Goal: Find specific page/section: Find specific page/section

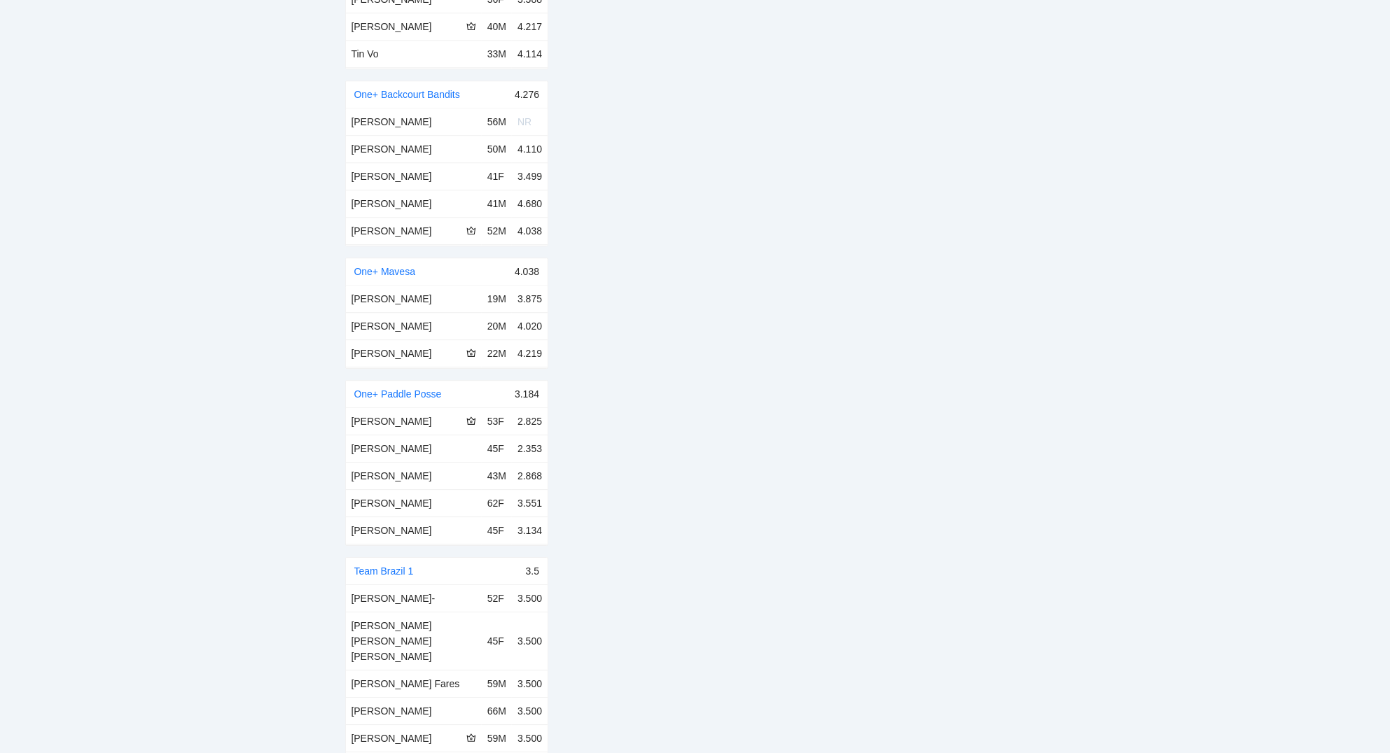
scroll to position [2289, 0]
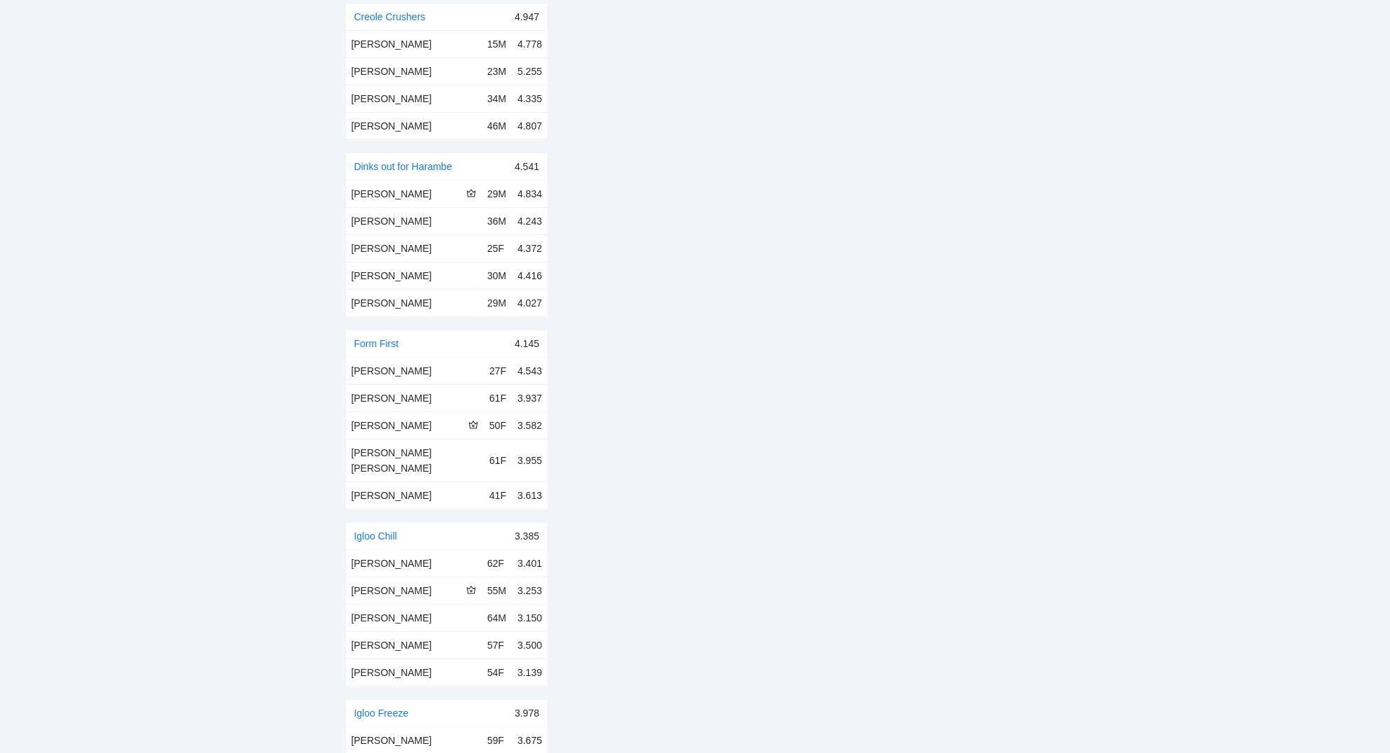
scroll to position [0, 0]
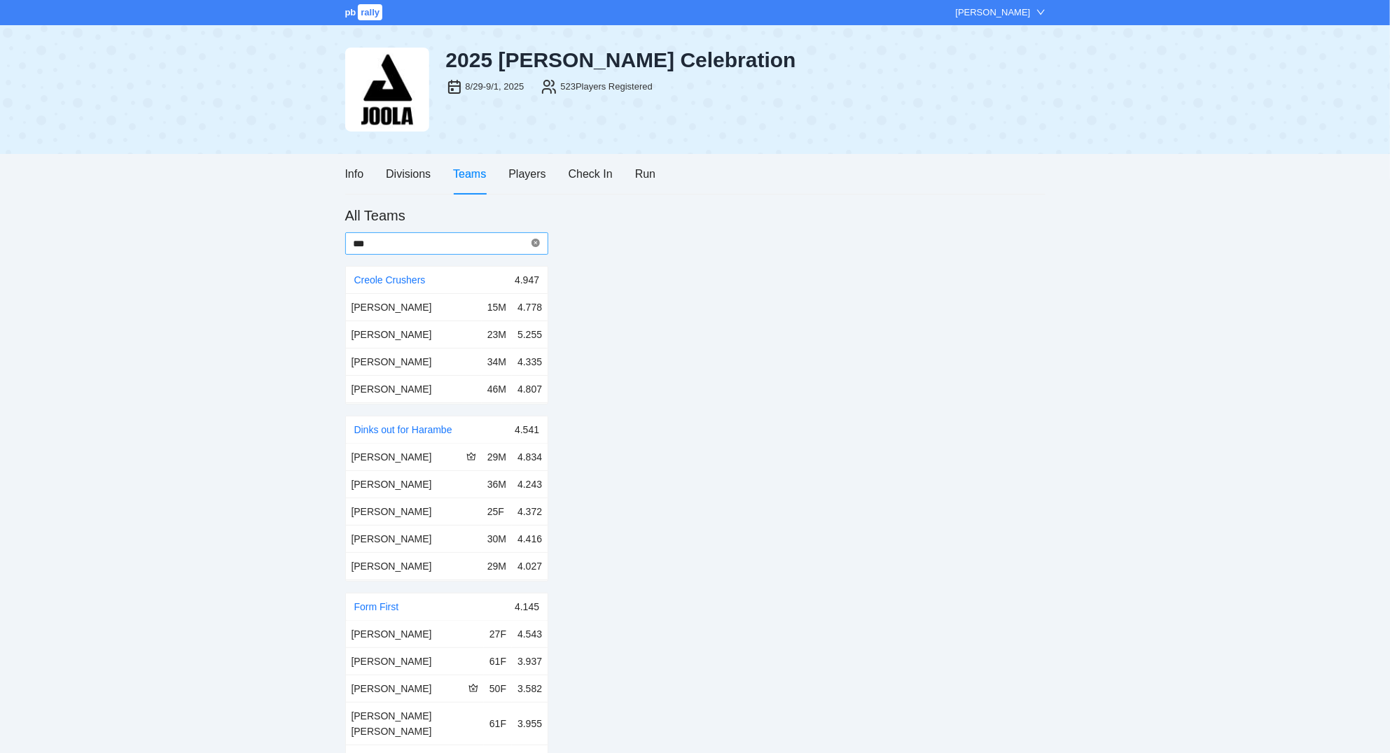
click at [536, 240] on icon "close-circle" at bounding box center [535, 243] width 8 height 8
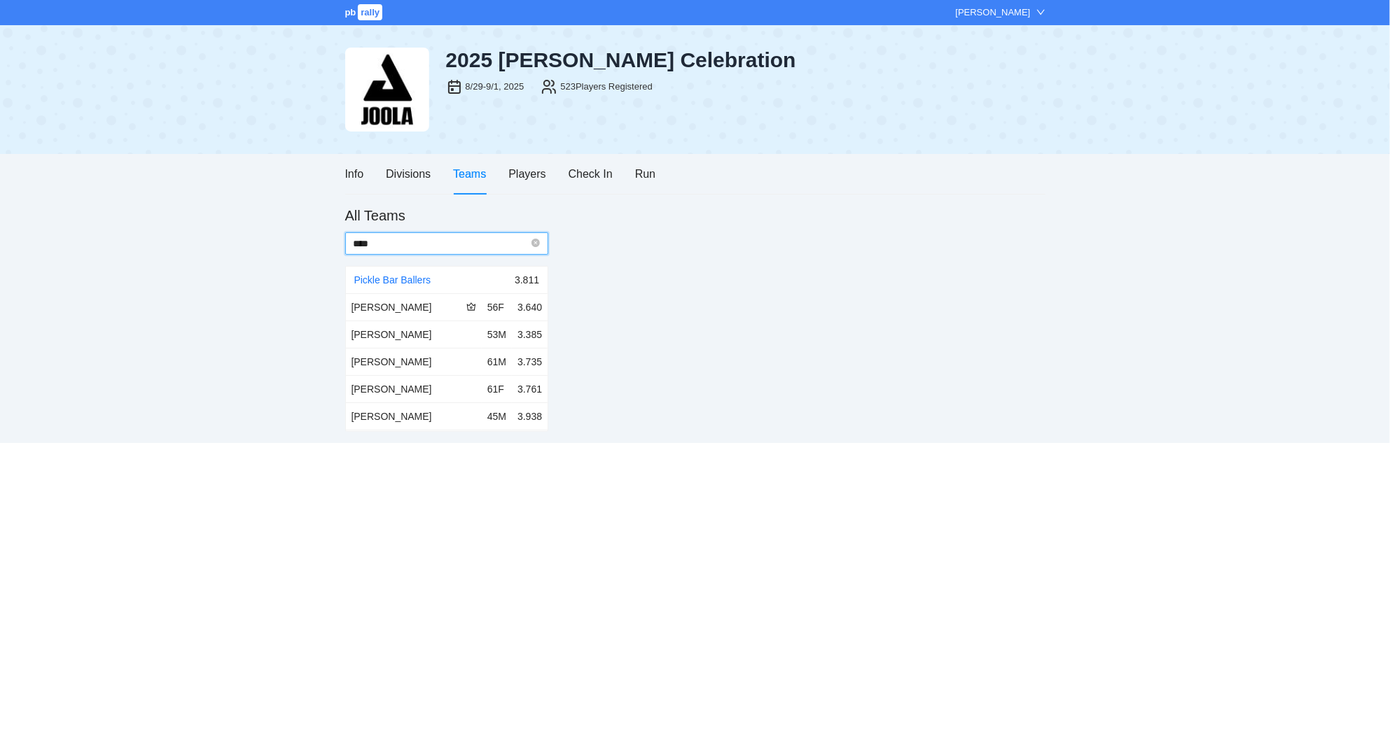
type input "****"
click at [349, 176] on div "Info" at bounding box center [354, 174] width 19 height 18
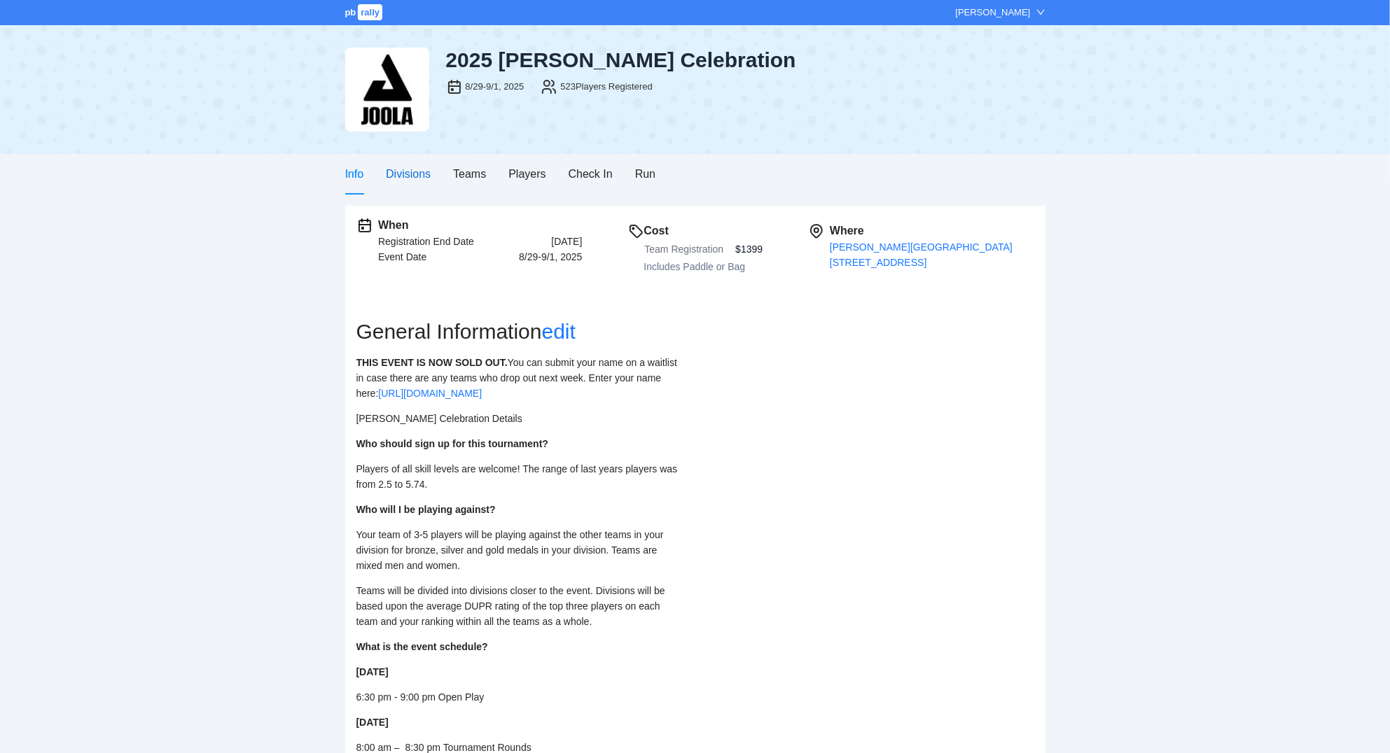
click at [405, 179] on div "Divisions" at bounding box center [408, 174] width 45 height 18
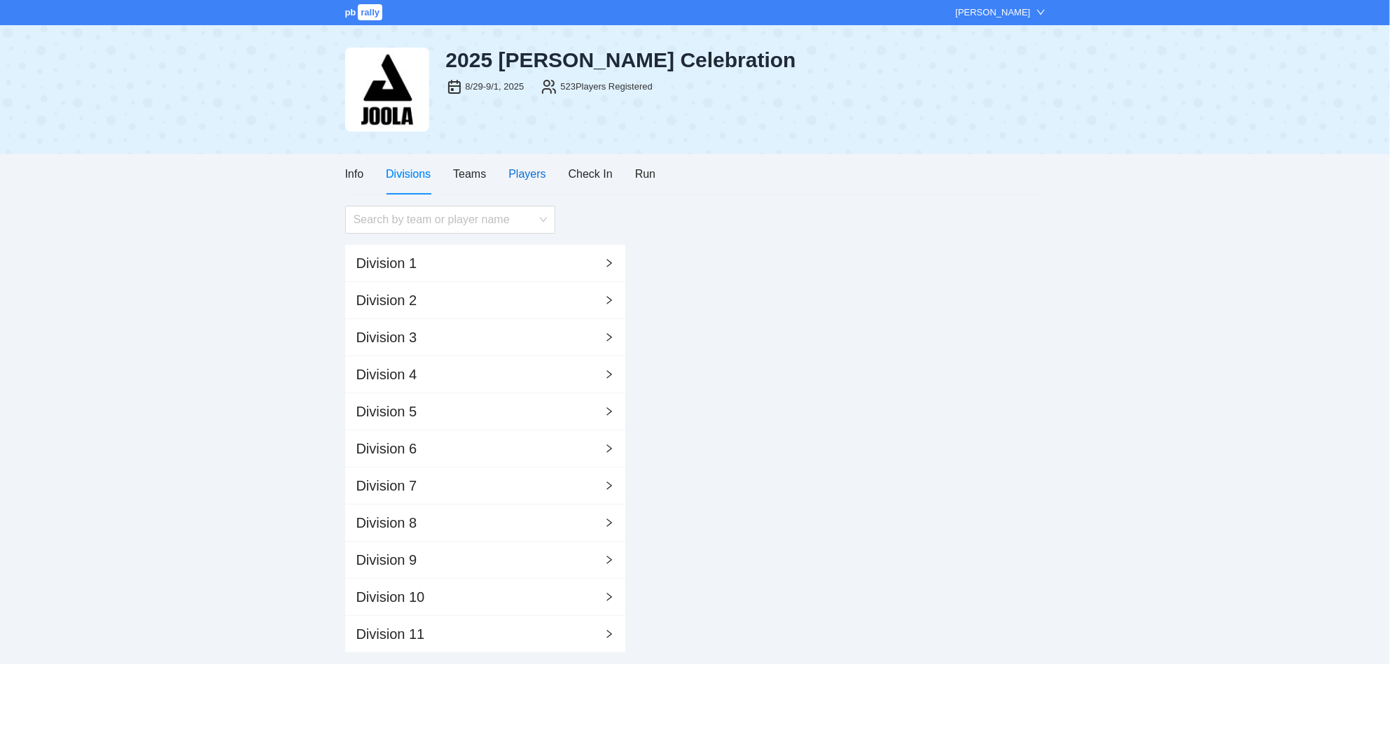
click at [531, 176] on div "Players" at bounding box center [526, 174] width 37 height 18
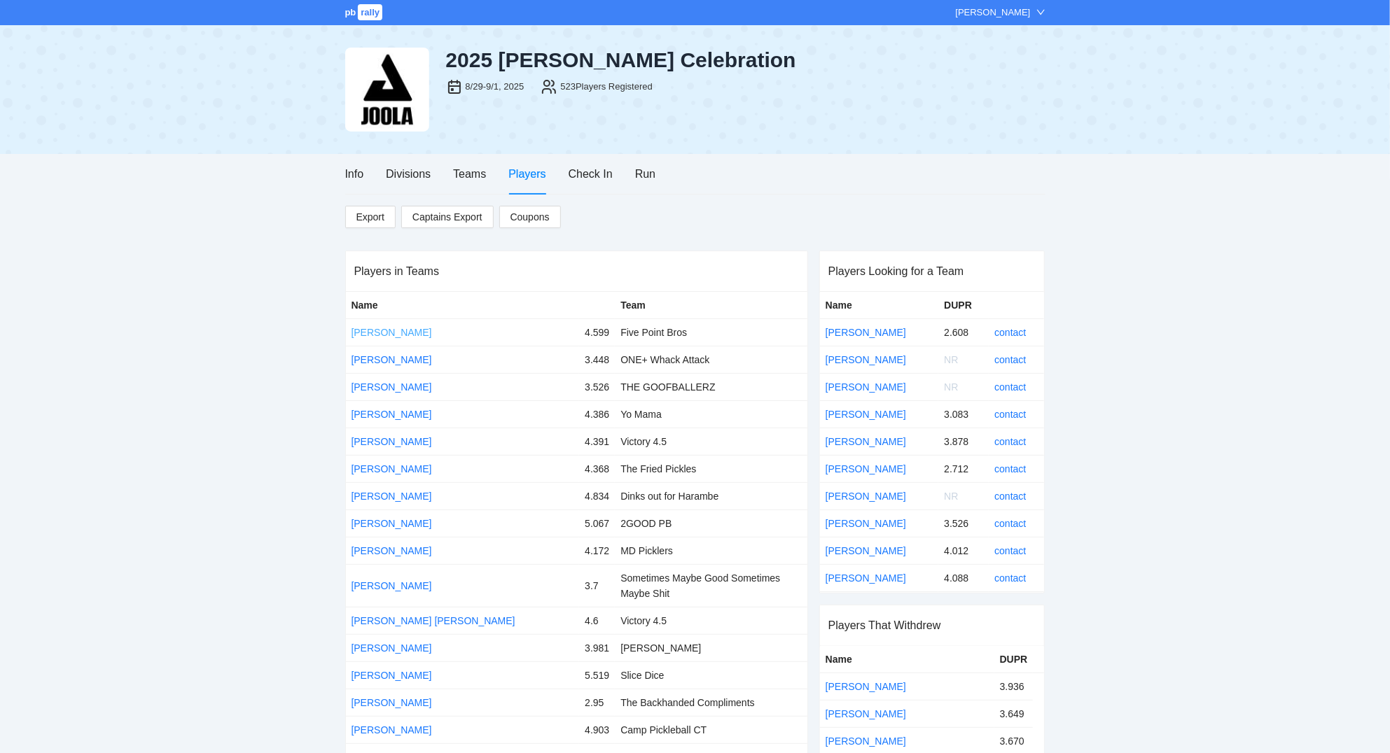
click at [382, 333] on link "[PERSON_NAME]" at bounding box center [391, 332] width 81 height 11
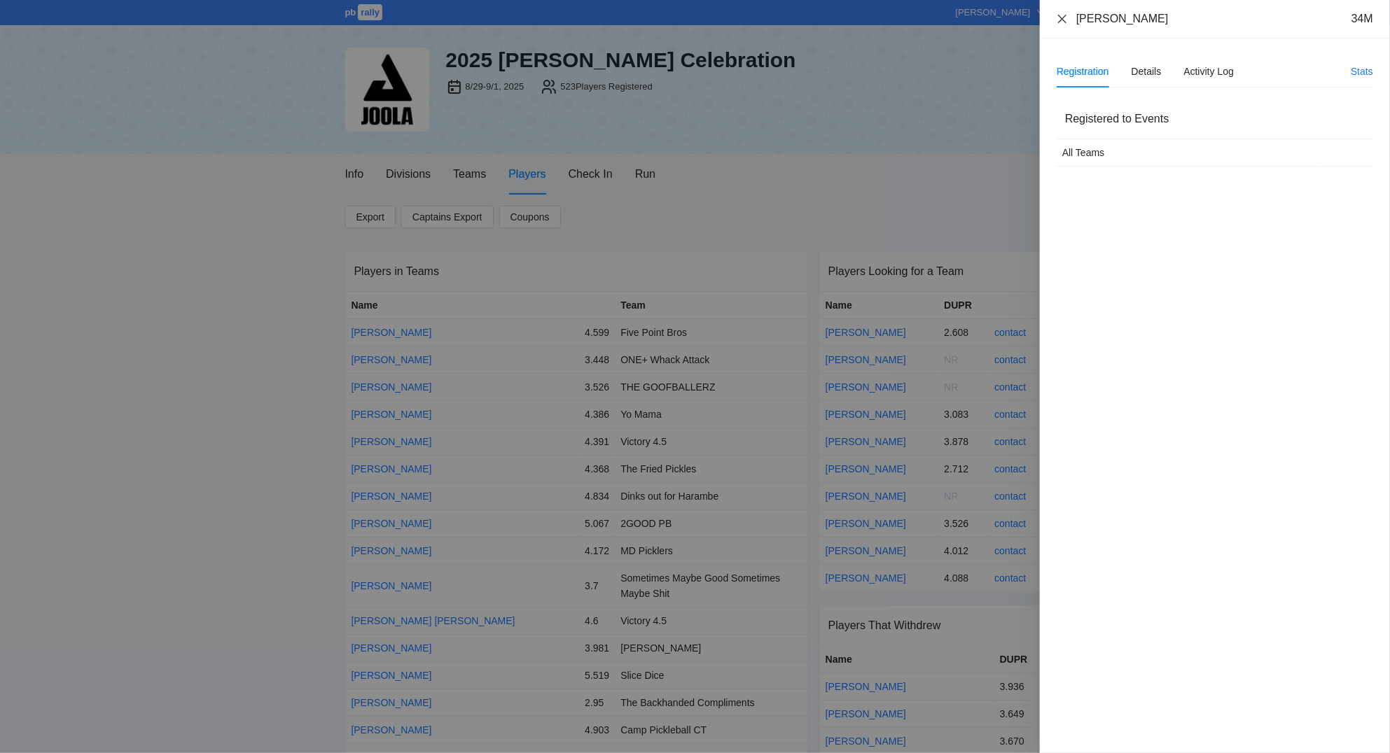
click at [1063, 19] on icon "close" at bounding box center [1062, 18] width 8 height 8
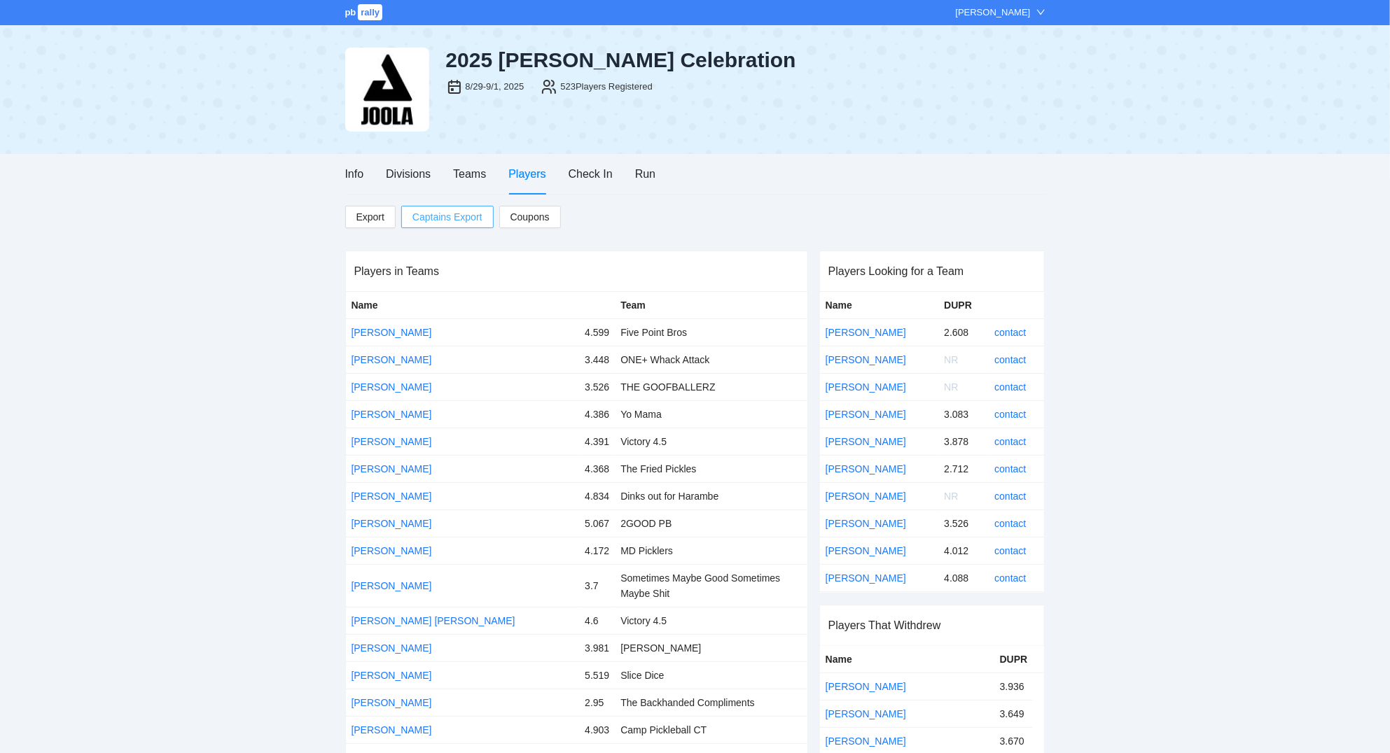
click at [442, 216] on span "Captains Export" at bounding box center [447, 217] width 70 height 21
click at [596, 177] on div "Check In" at bounding box center [590, 174] width 44 height 18
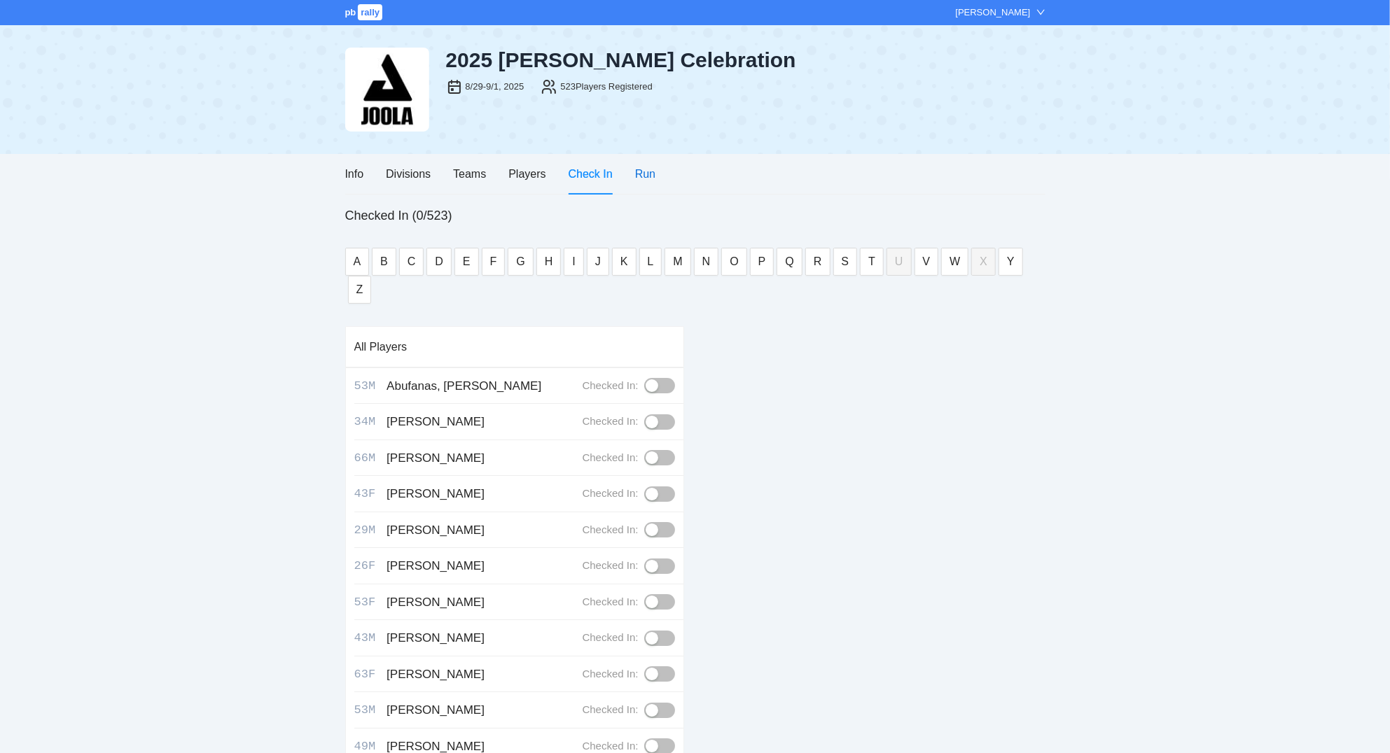
click at [648, 173] on div "Run" at bounding box center [645, 174] width 20 height 18
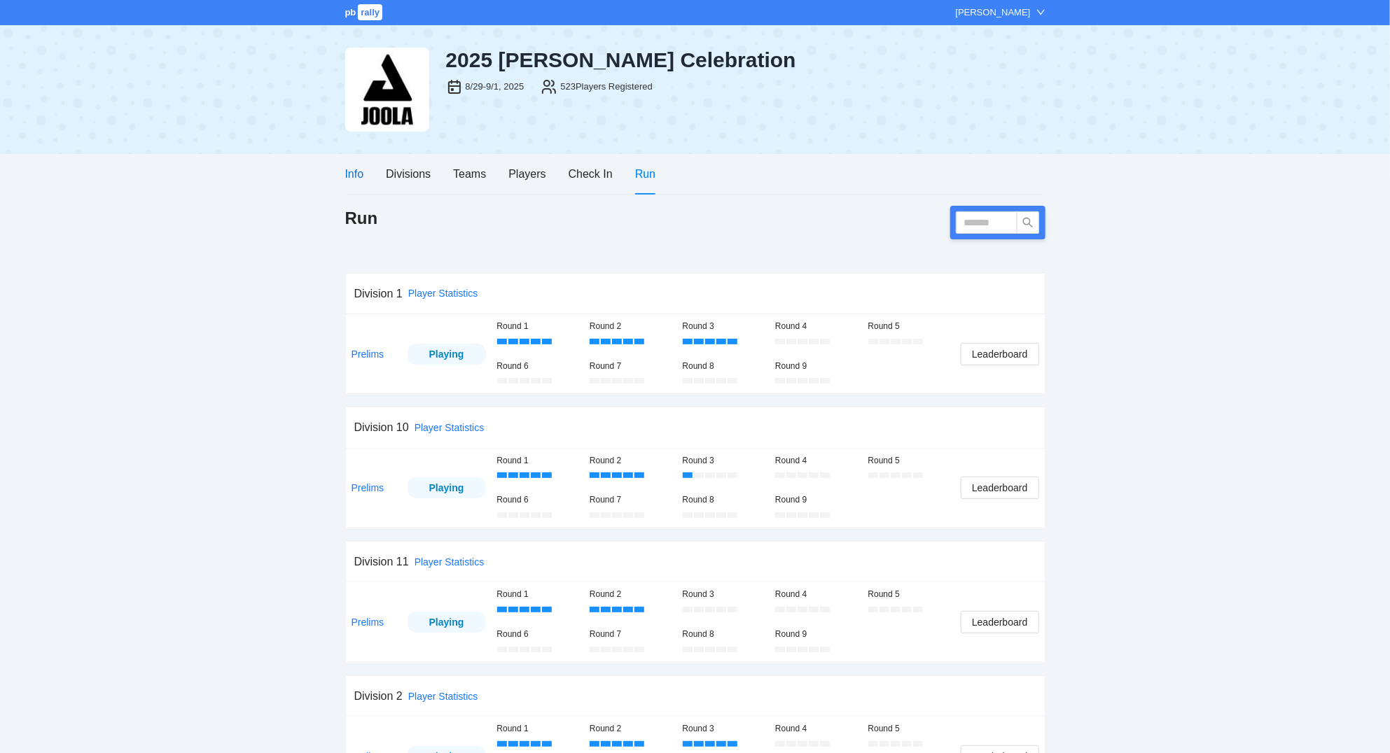
click at [352, 176] on div "Info" at bounding box center [354, 174] width 19 height 18
